Goal: Share content

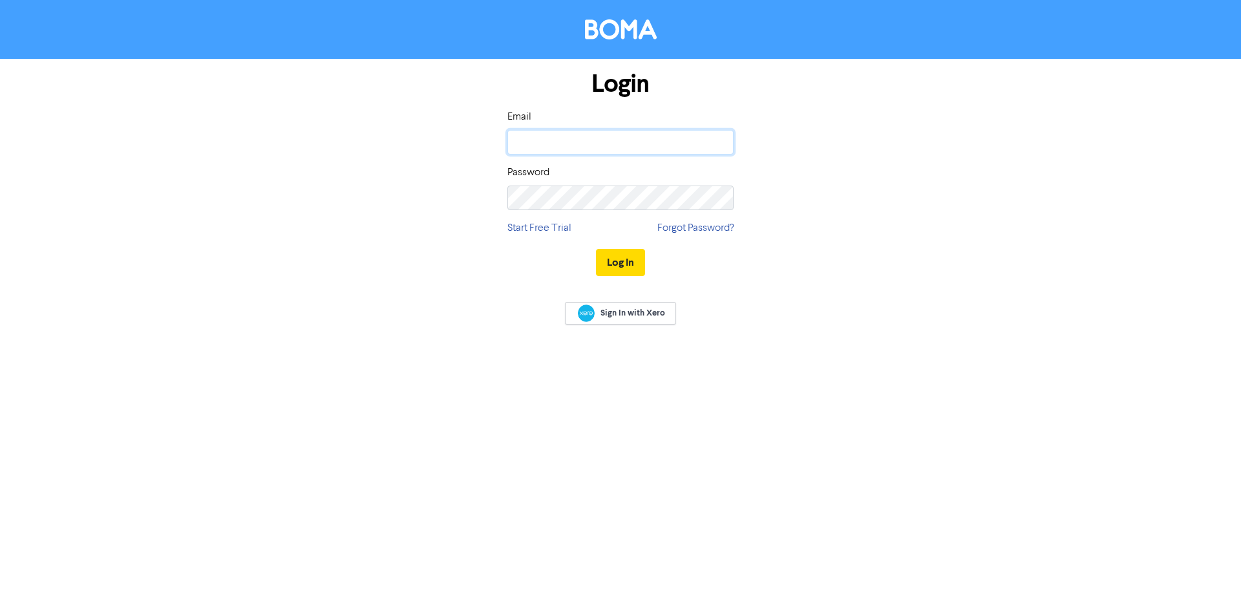
type input "[EMAIL_ADDRESS][DOMAIN_NAME]"
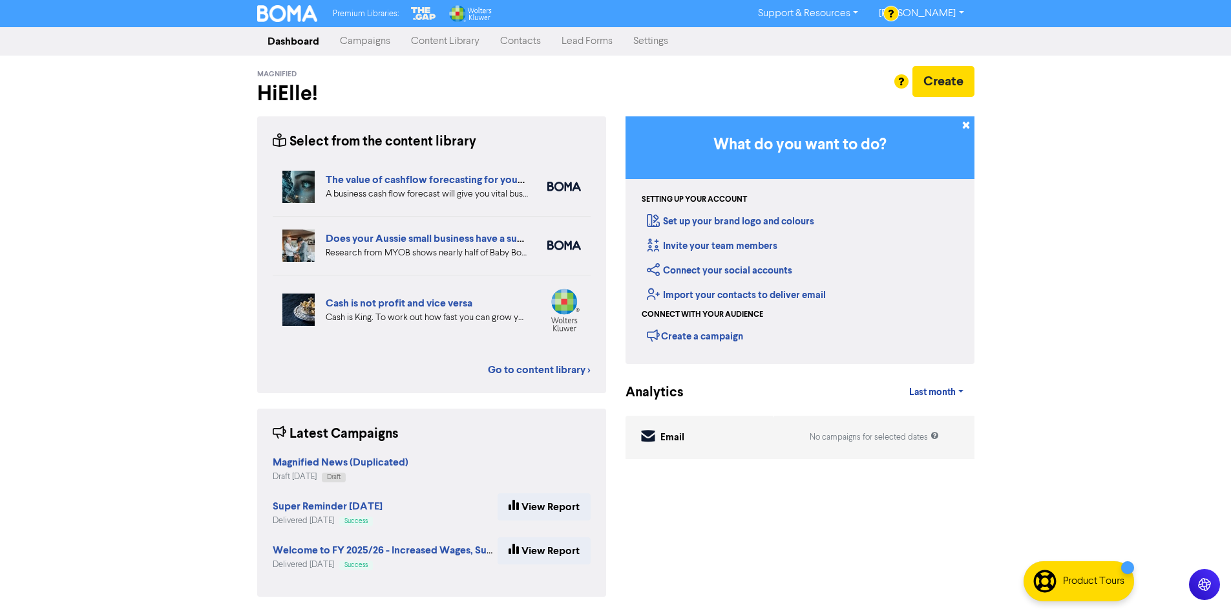
click at [440, 38] on link "Content Library" at bounding box center [445, 41] width 89 height 26
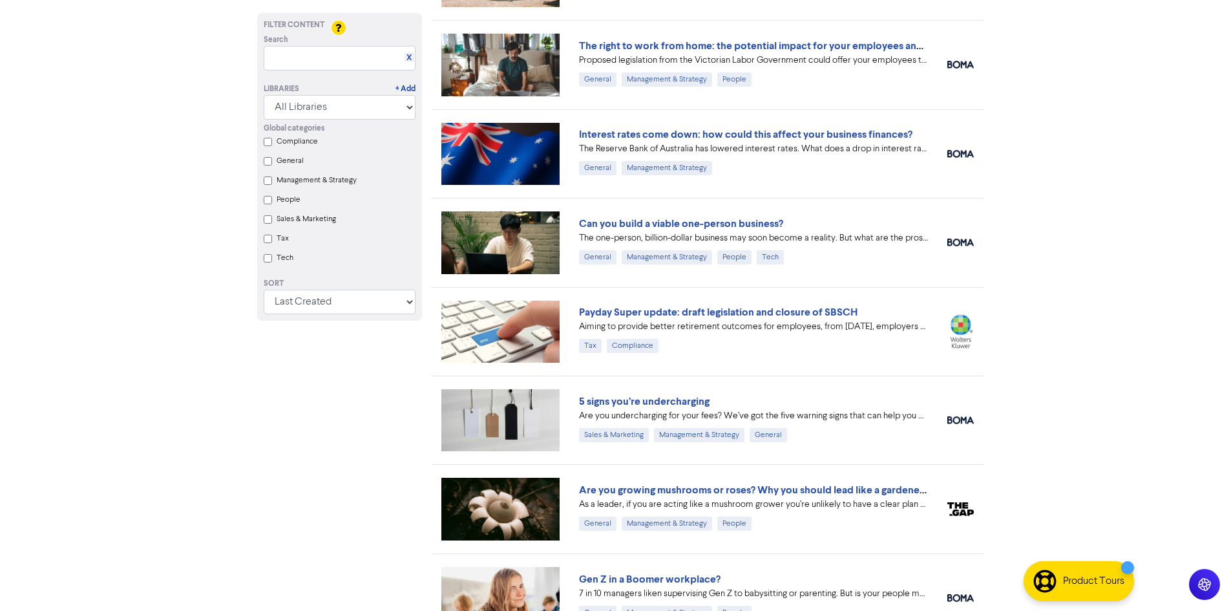
scroll to position [1228, 0]
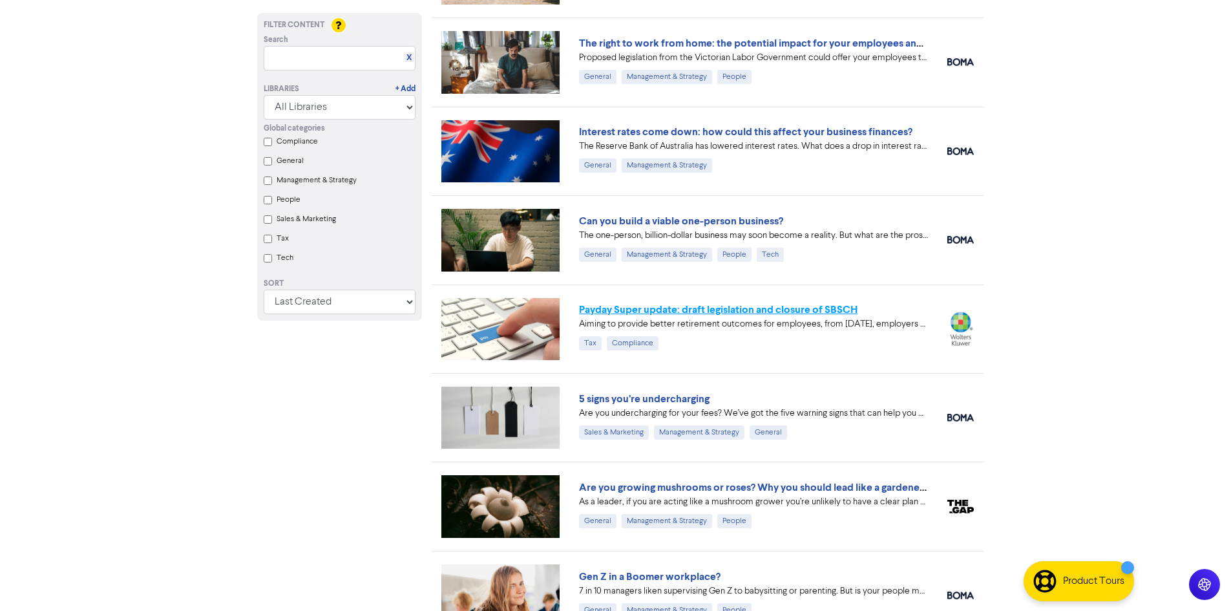
click at [749, 310] on link "Payday Super update: draft legislation and closure of SBSCH" at bounding box center [718, 309] width 279 height 13
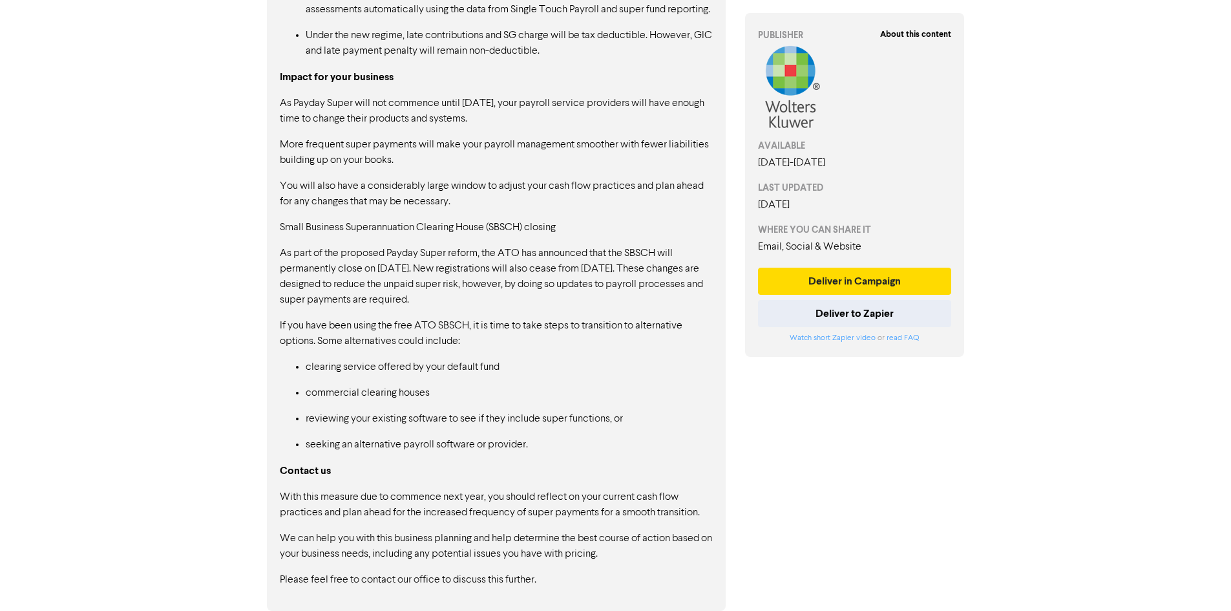
scroll to position [1098, 0]
click at [852, 308] on button "Deliver to Zapier" at bounding box center [855, 313] width 194 height 27
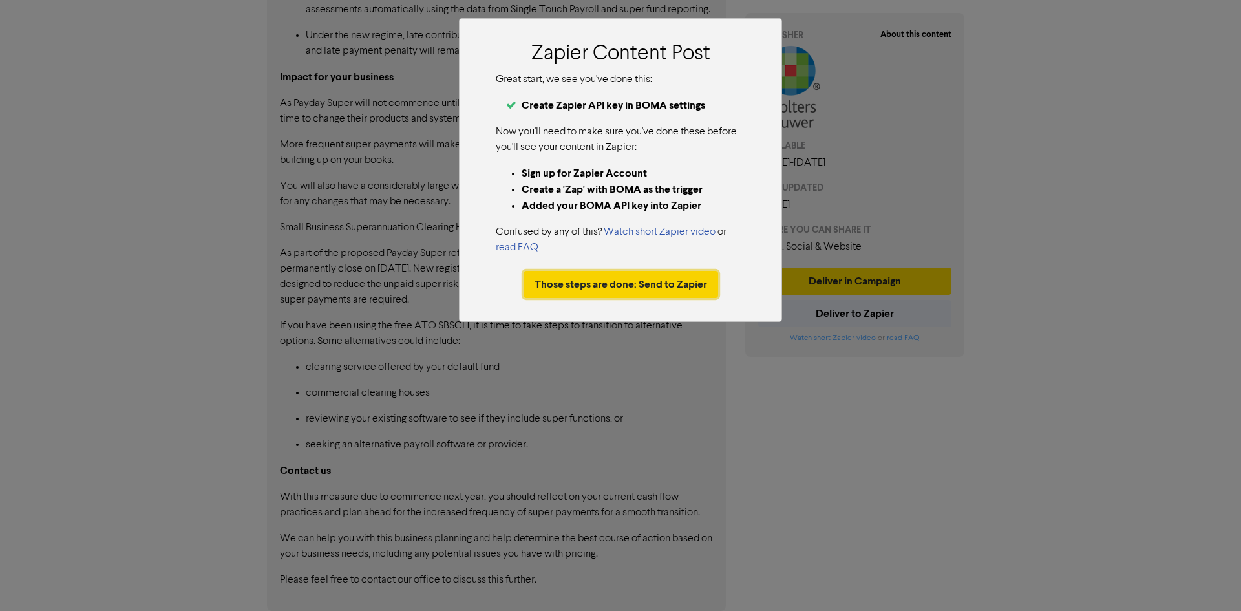
click at [599, 295] on button "Those steps are done: Send to Zapier" at bounding box center [621, 284] width 195 height 27
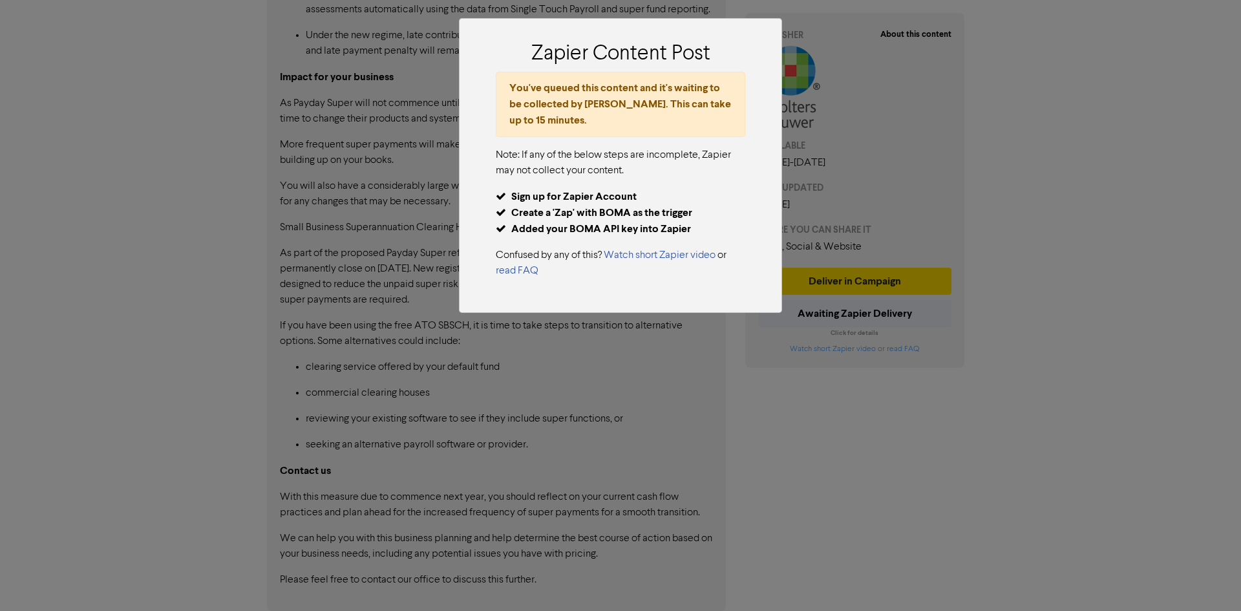
click at [1017, 450] on div "Zapier Content Post You've queued this content and it's waiting to be collected…" at bounding box center [620, 305] width 1241 height 611
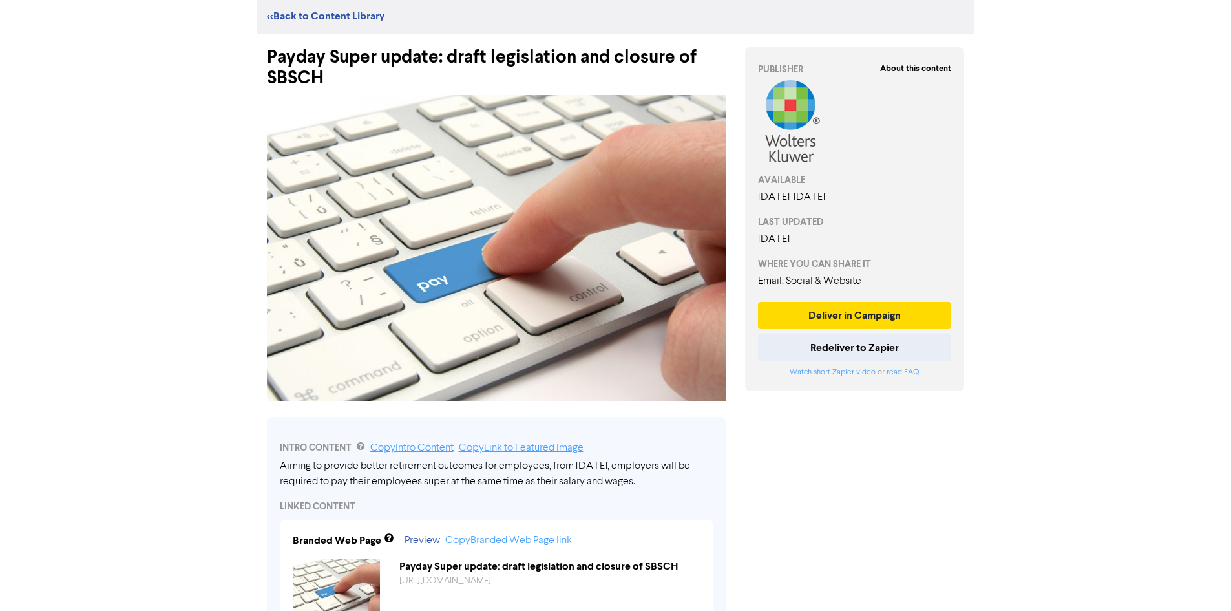
scroll to position [0, 0]
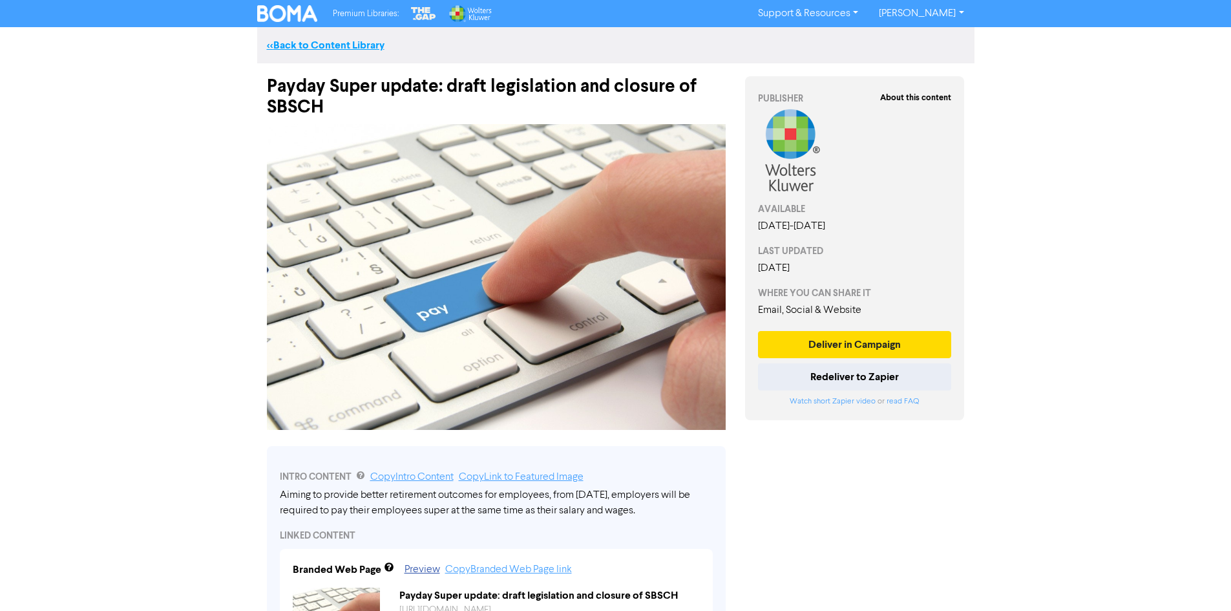
click at [352, 42] on link "<< Back to Content Library" at bounding box center [326, 45] width 118 height 13
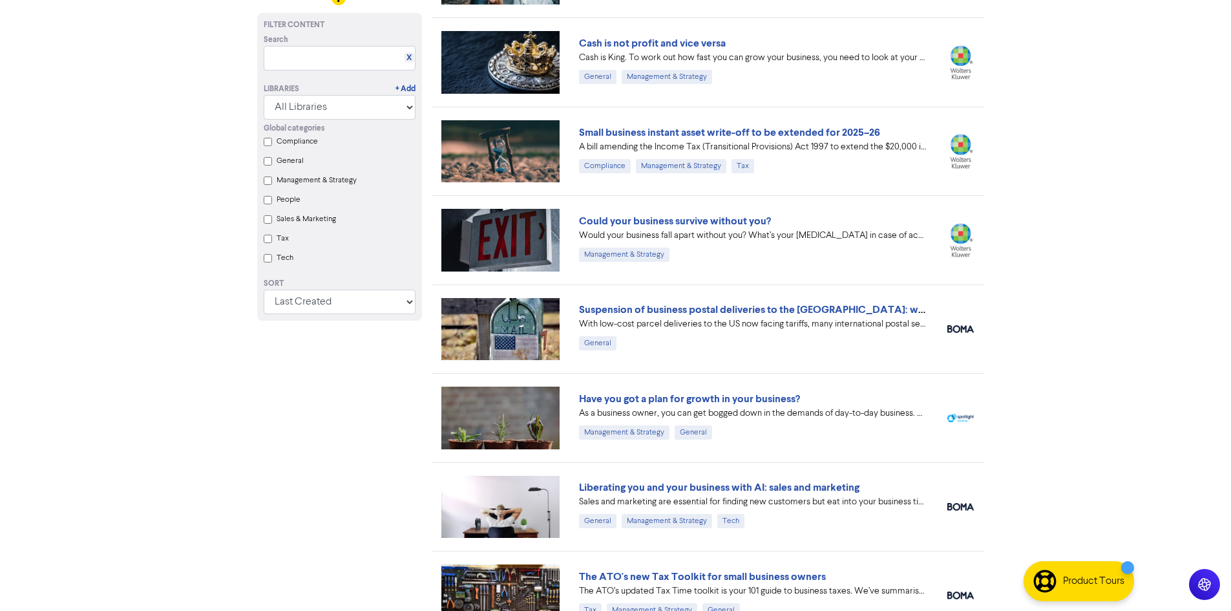
scroll to position [129, 0]
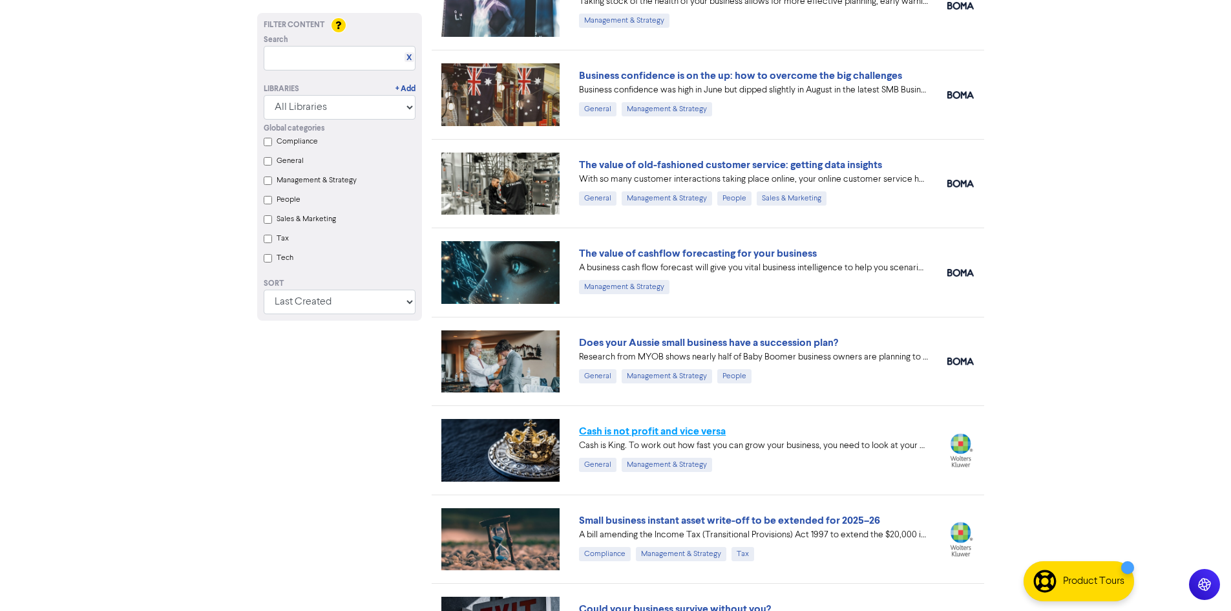
click at [650, 429] on link "Cash is not profit and vice versa" at bounding box center [652, 431] width 147 height 13
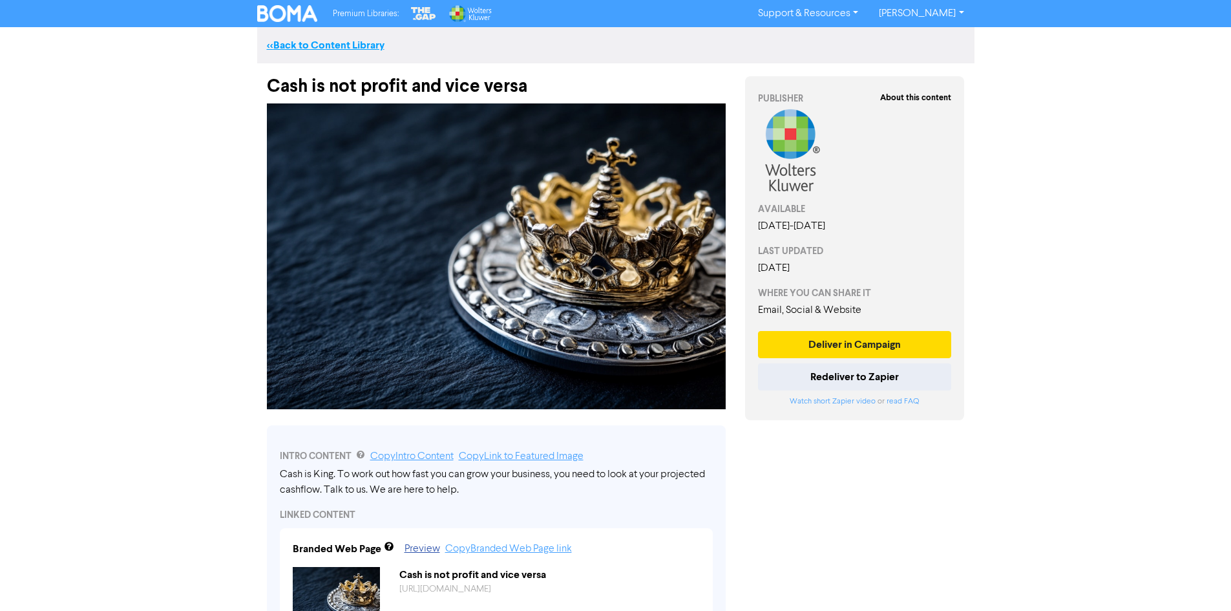
click at [373, 48] on link "<< Back to Content Library" at bounding box center [326, 45] width 118 height 13
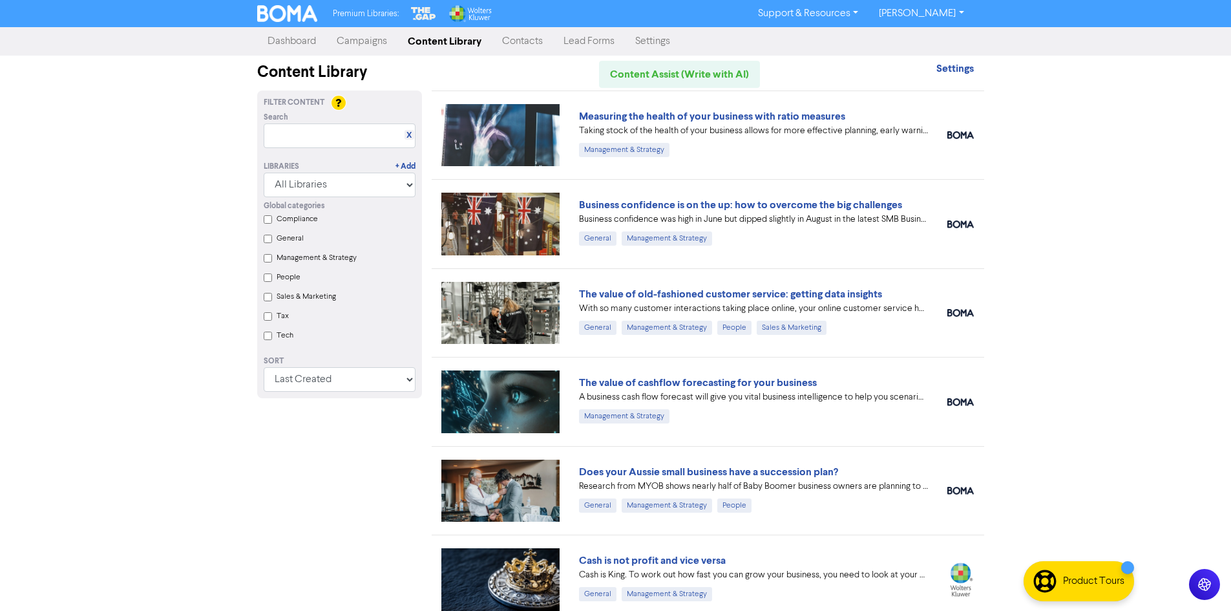
scroll to position [65, 0]
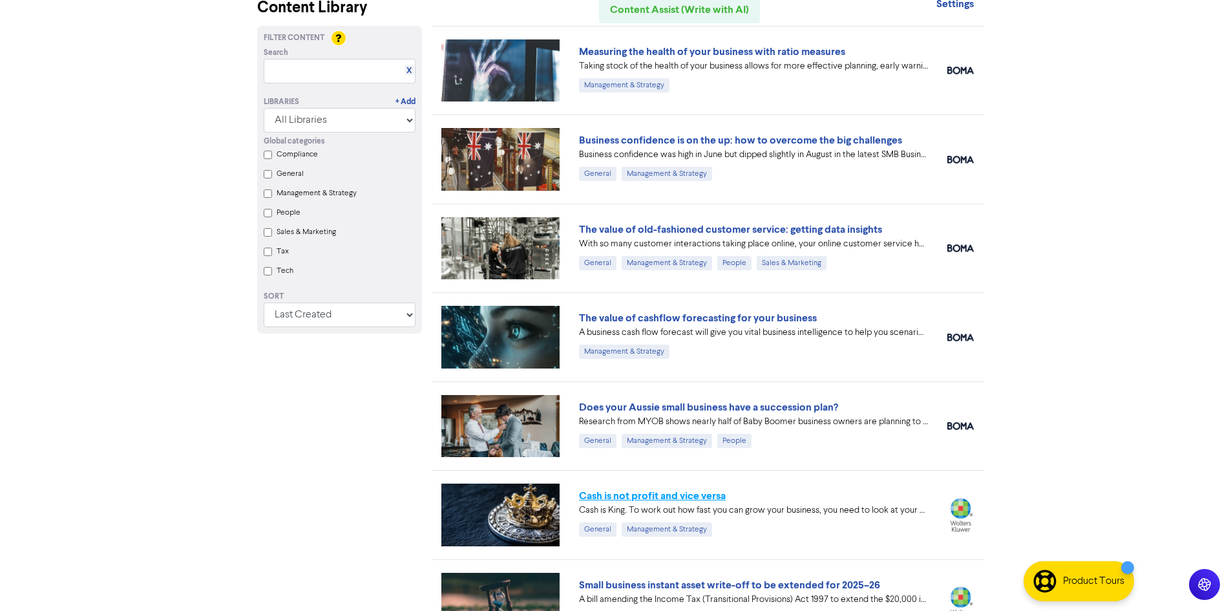
click at [641, 493] on link "Cash is not profit and vice versa" at bounding box center [652, 495] width 147 height 13
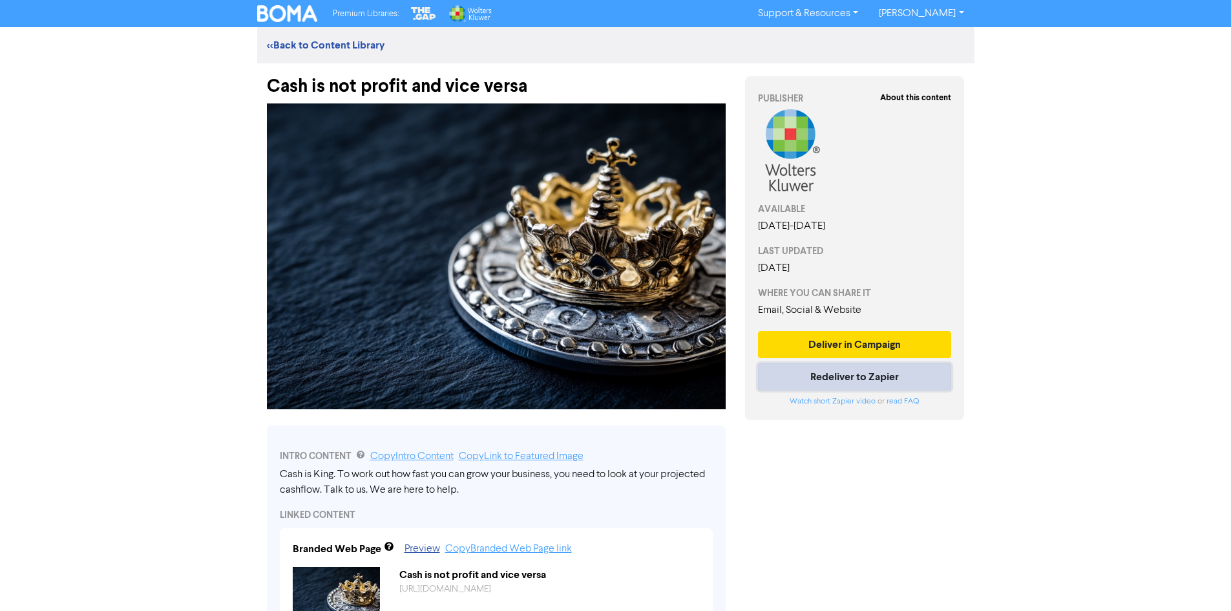
click at [843, 379] on button "Redeliver to Zapier" at bounding box center [855, 376] width 194 height 27
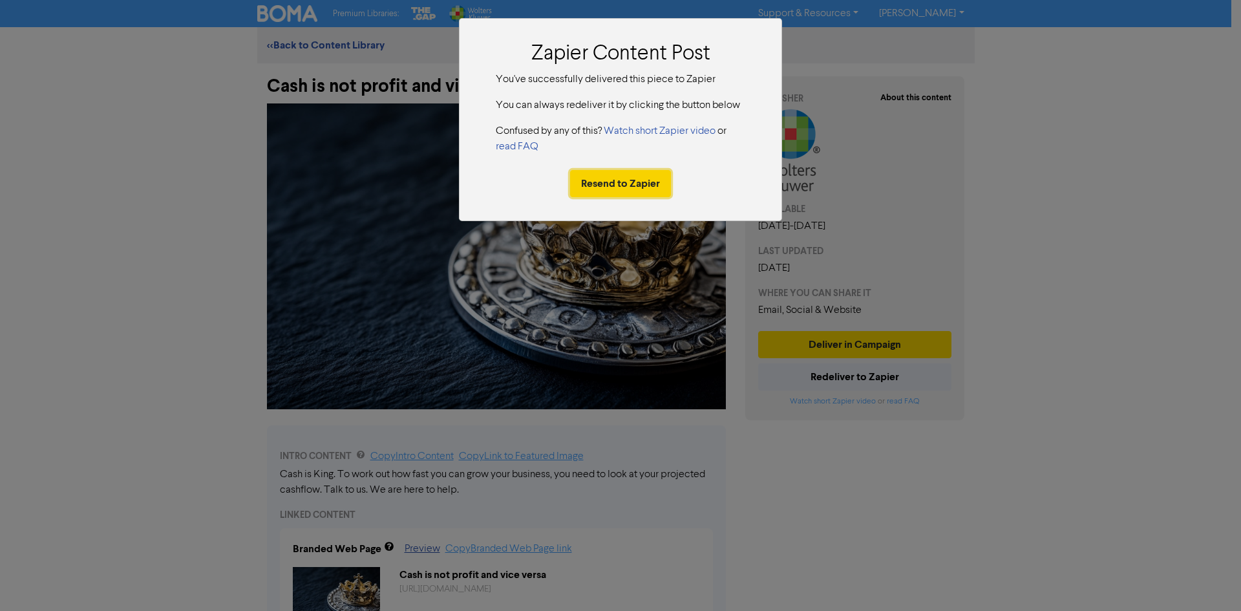
click at [603, 189] on button "Resend to Zapier" at bounding box center [620, 183] width 101 height 27
